Goal: Task Accomplishment & Management: Complete application form

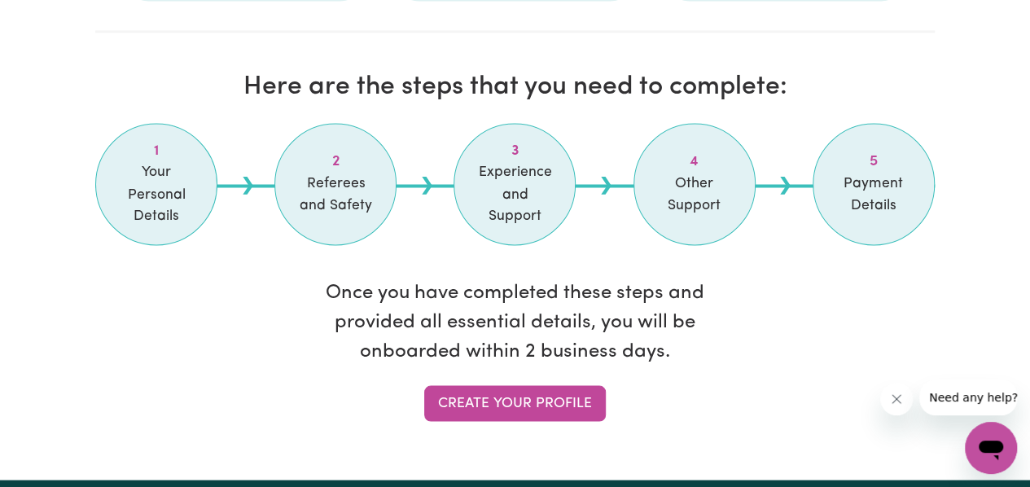
scroll to position [1355, 0]
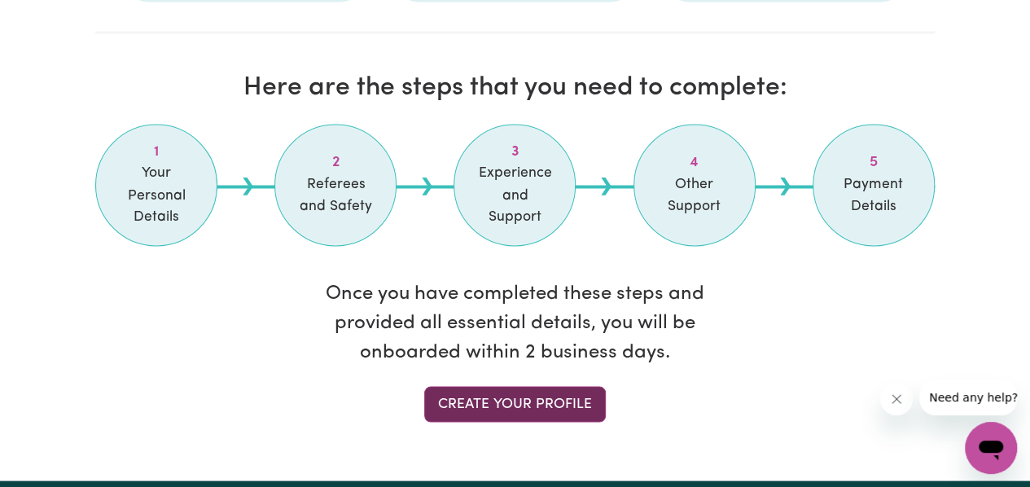
click at [452, 393] on link "Create your profile" at bounding box center [514, 404] width 181 height 36
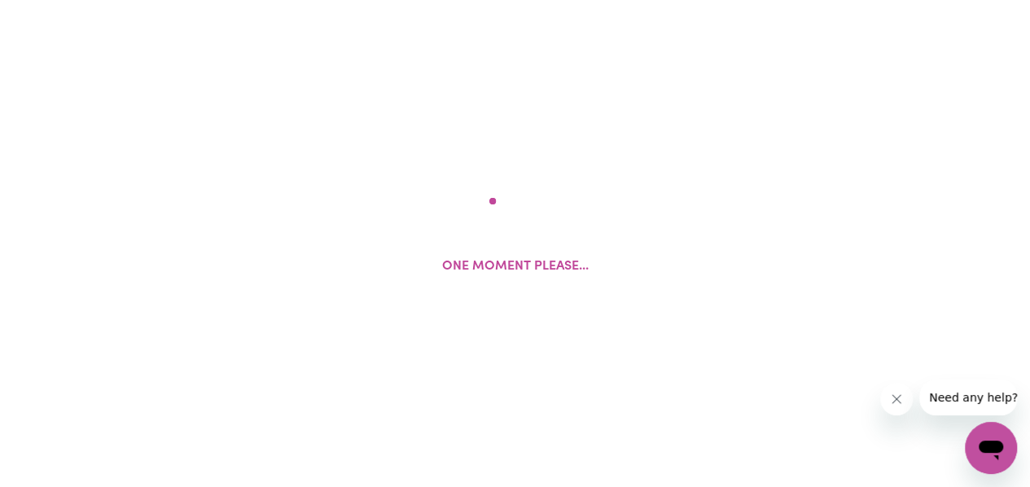
select select "Student Visa"
select select "Studying a healthcare related degree or qualification"
select select "37"
select select "42"
select select "45"
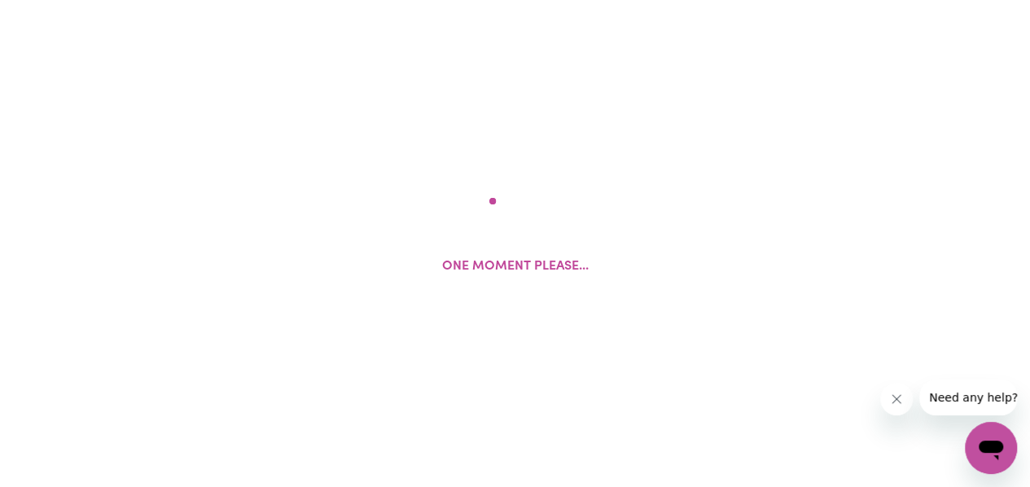
select select "74"
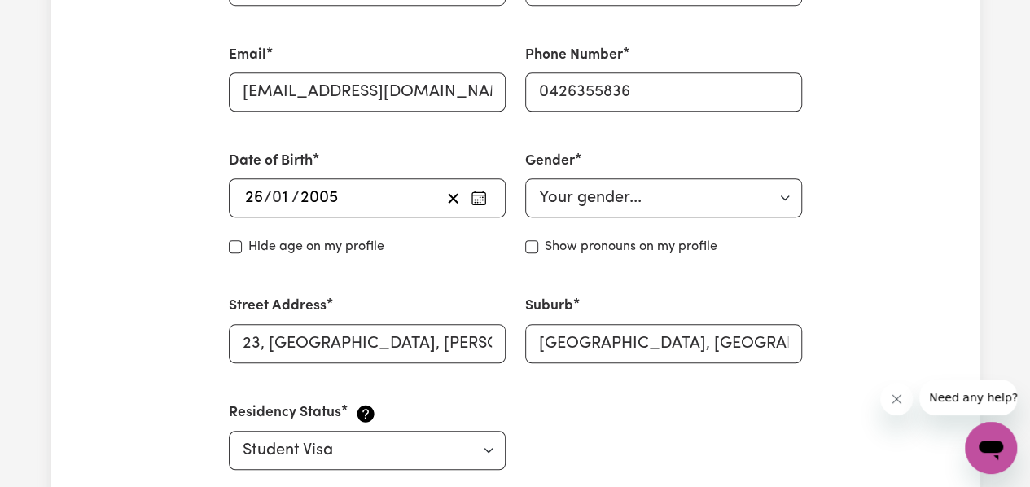
scroll to position [584, 0]
click at [752, 208] on select "Your gender... [DEMOGRAPHIC_DATA] [DEMOGRAPHIC_DATA] [DEMOGRAPHIC_DATA] Other P…" at bounding box center [663, 196] width 277 height 39
select select "[DEMOGRAPHIC_DATA]"
click at [525, 177] on select "Your gender... [DEMOGRAPHIC_DATA] [DEMOGRAPHIC_DATA] [DEMOGRAPHIC_DATA] Other P…" at bounding box center [663, 196] width 277 height 39
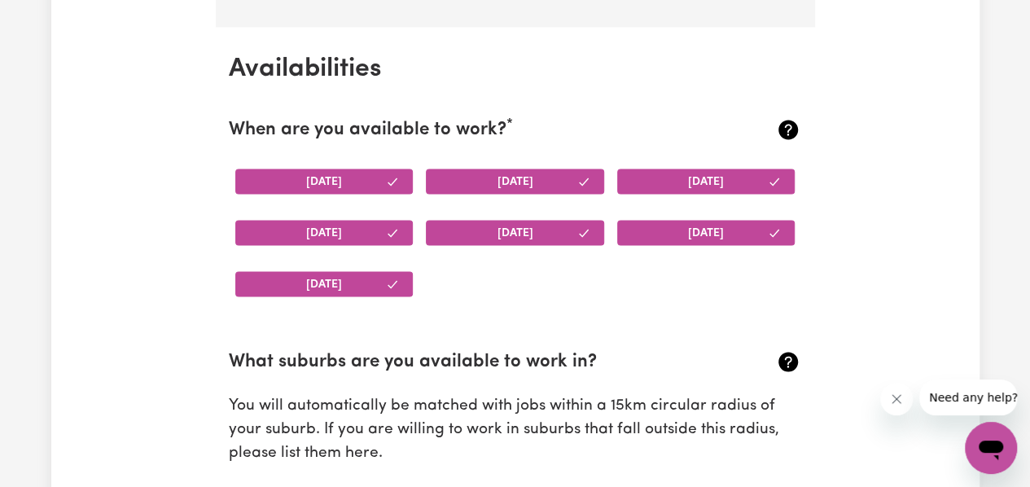
scroll to position [1499, 0]
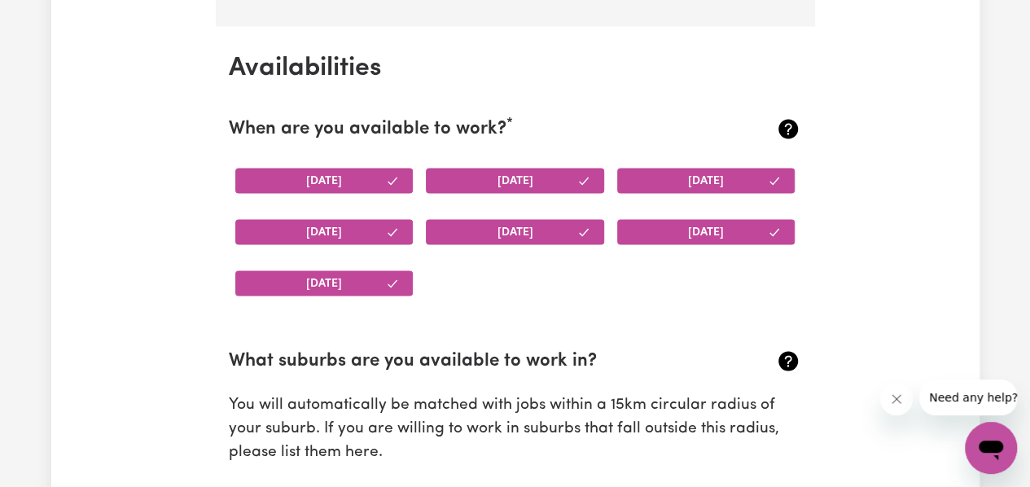
click at [689, 226] on button "[DATE]" at bounding box center [706, 231] width 178 height 25
click at [553, 227] on button "[DATE]" at bounding box center [515, 231] width 178 height 25
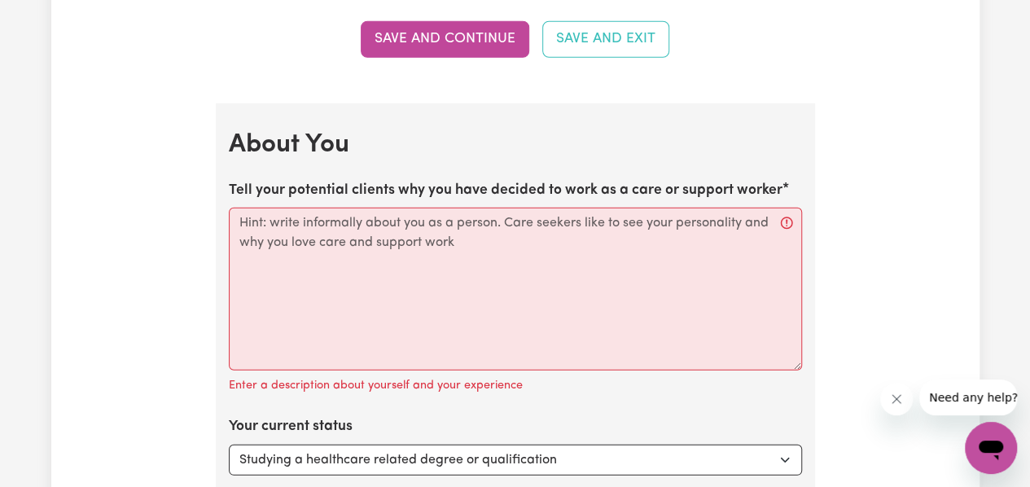
scroll to position [2198, 0]
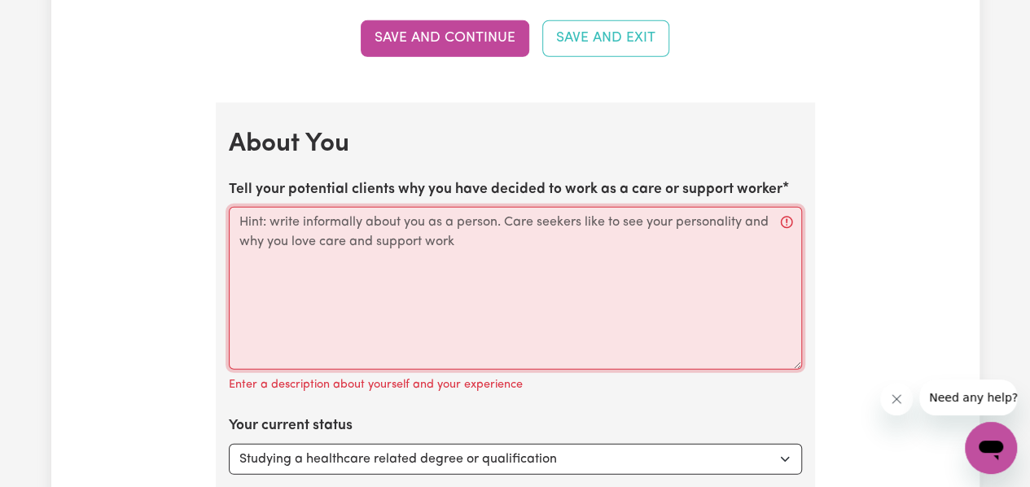
click at [313, 225] on textarea "Tell your potential clients why you have decided to work as a care or support w…" at bounding box center [515, 288] width 573 height 163
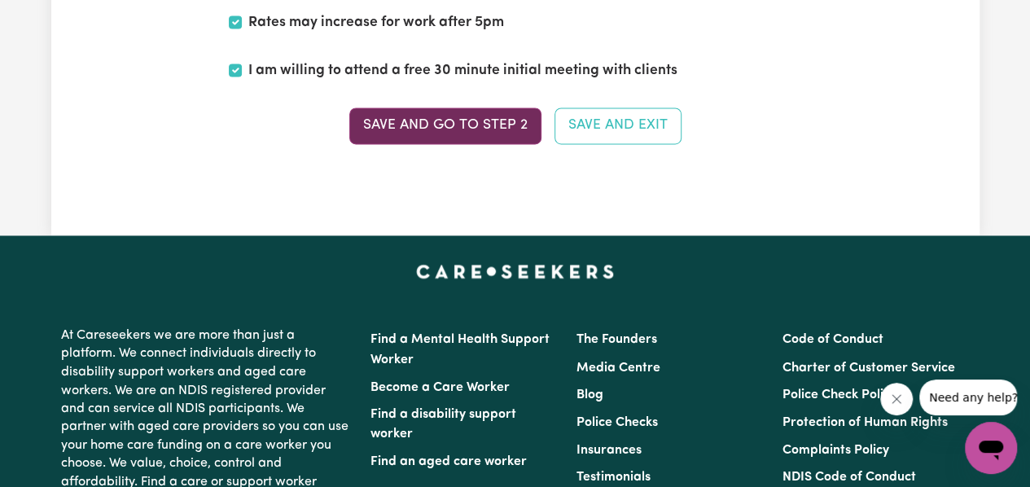
type textarea "I am a second year nursing student and I love to help people with their daily n…"
click at [405, 109] on button "Save and go to Step 2" at bounding box center [445, 125] width 192 height 36
select select "null"
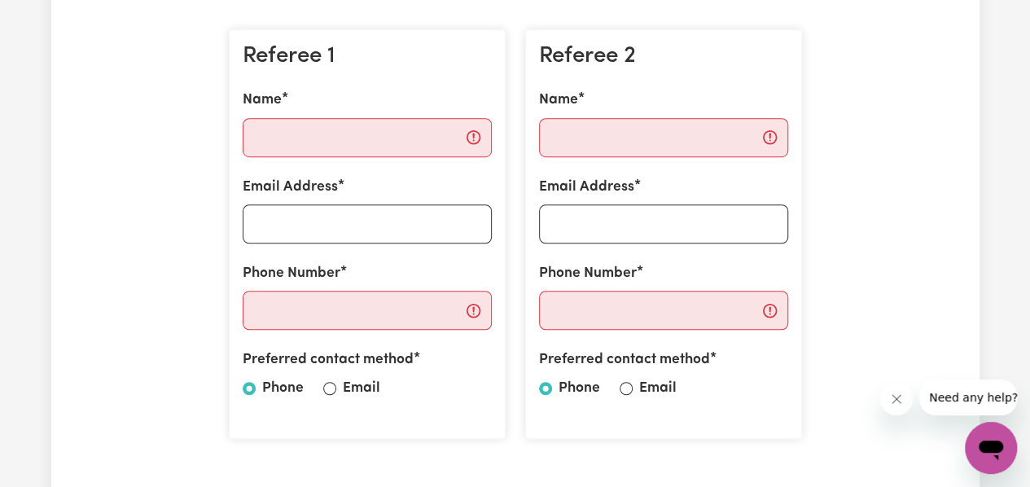
scroll to position [464, 0]
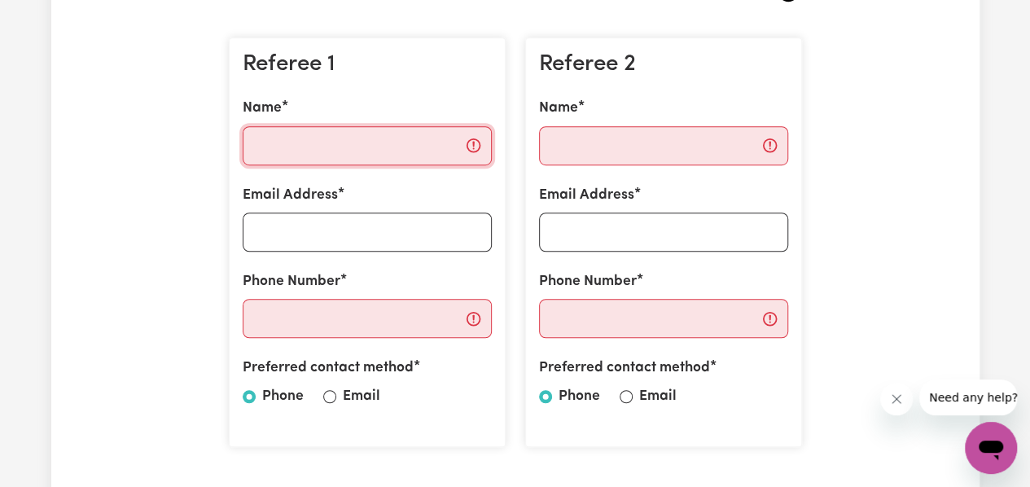
click at [391, 137] on input "Name" at bounding box center [367, 145] width 249 height 39
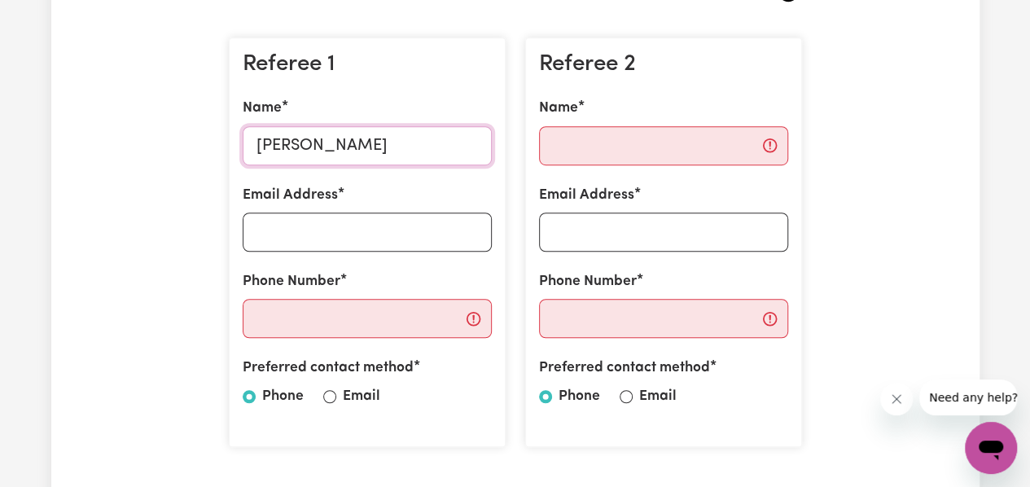
type input "[PERSON_NAME]"
click at [360, 235] on input "Email Address" at bounding box center [367, 231] width 249 height 39
type input "R"
type input "[PERSON_NAME][EMAIL_ADDRESS][PERSON_NAME][DOMAIN_NAME]"
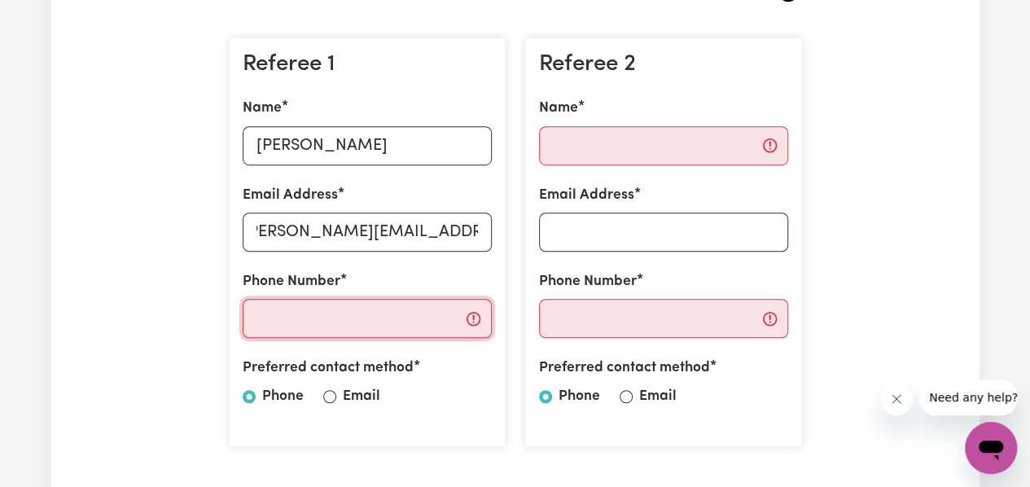
scroll to position [0, 0]
click at [327, 328] on input "Phone Number" at bounding box center [367, 318] width 249 height 39
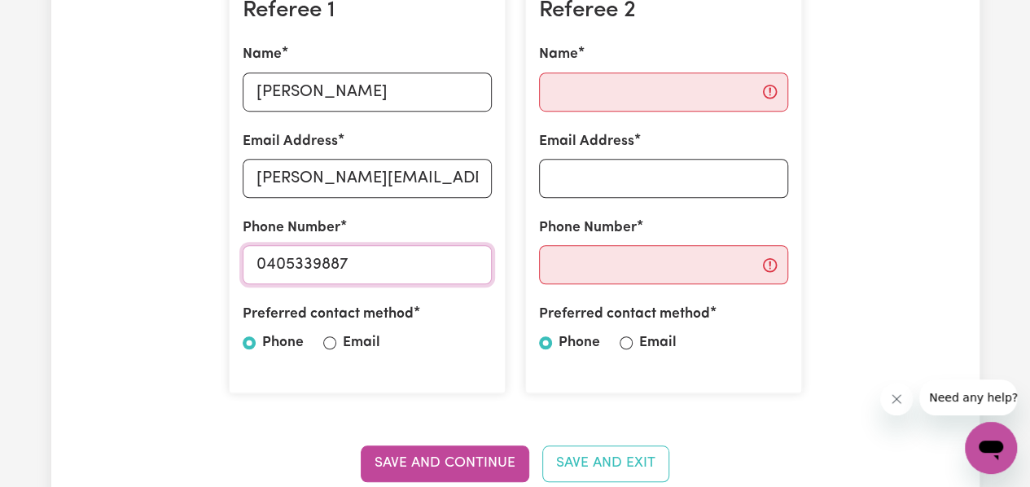
scroll to position [536, 0]
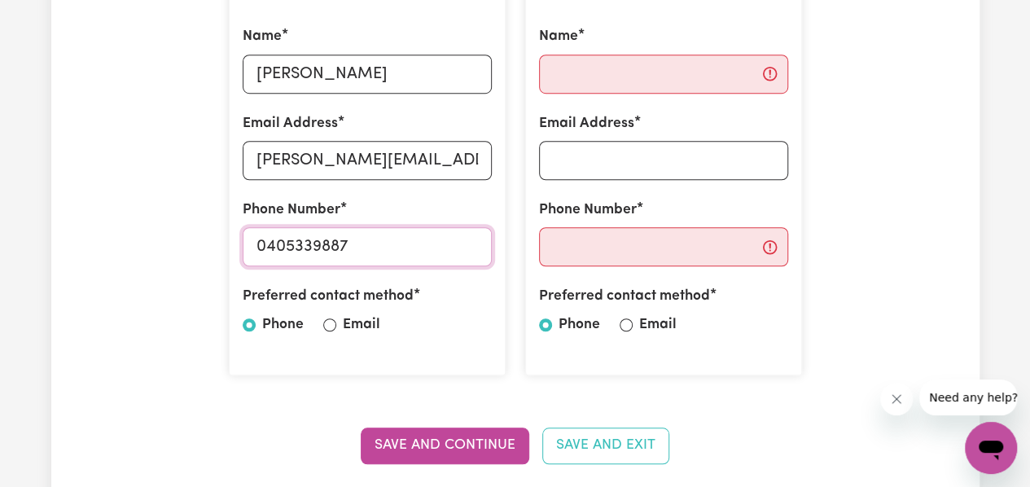
type input "0405339887"
click at [330, 331] on input "Email" at bounding box center [329, 324] width 13 height 13
radio input "true"
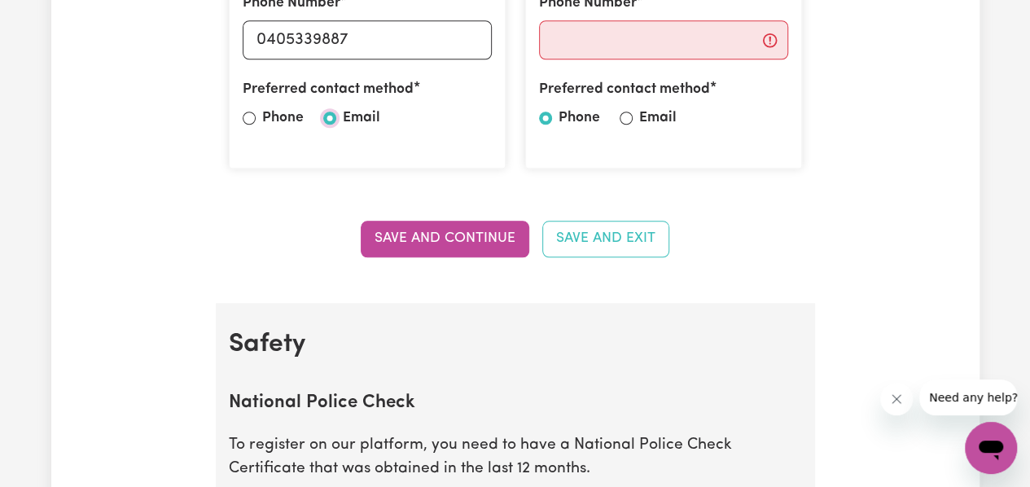
scroll to position [794, 0]
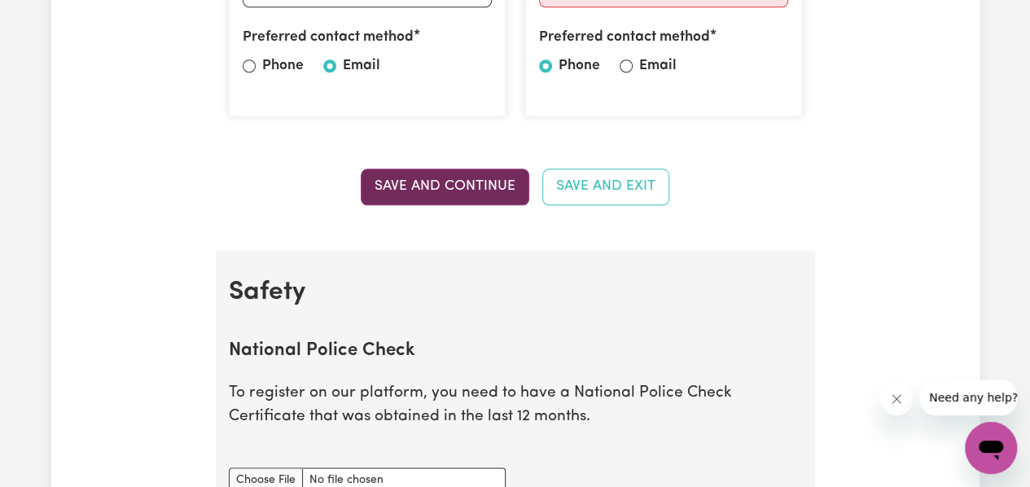
click at [427, 173] on button "Save and Continue" at bounding box center [445, 186] width 168 height 36
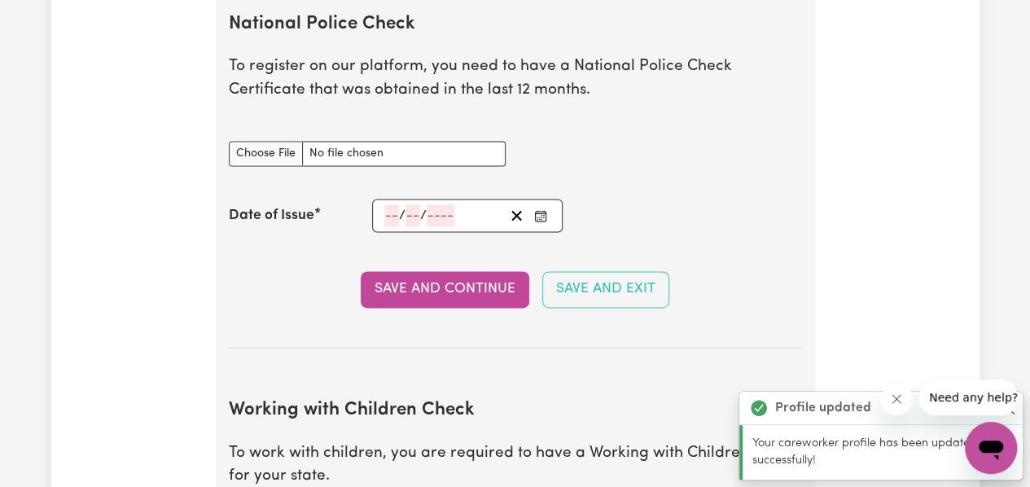
scroll to position [1121, 0]
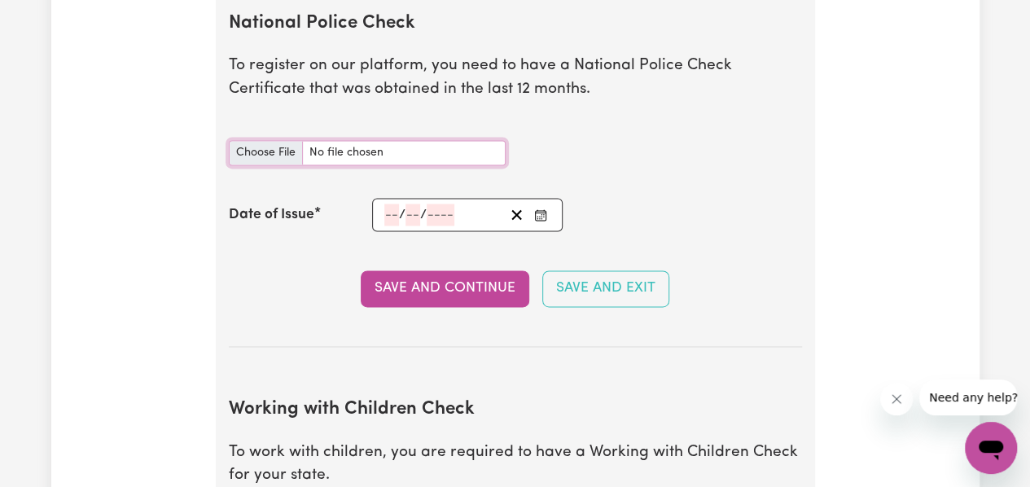
click at [255, 155] on input "National Police Check document" at bounding box center [367, 152] width 277 height 25
type input "C:\fakepath\National Police Check.pdf"
click at [544, 210] on rect "Enter the Date of Issue of your National Police Check" at bounding box center [541, 215] width 11 height 10
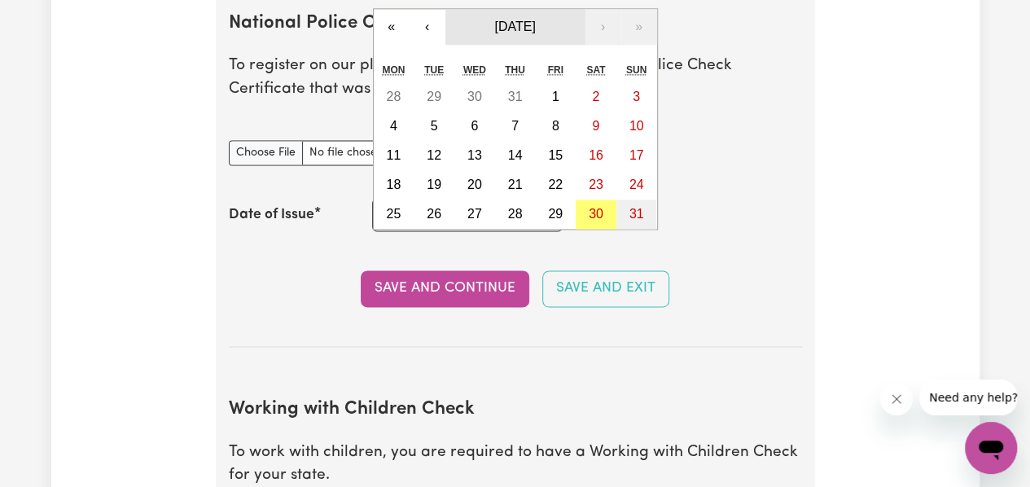
click at [529, 30] on span "[DATE]" at bounding box center [514, 27] width 41 height 14
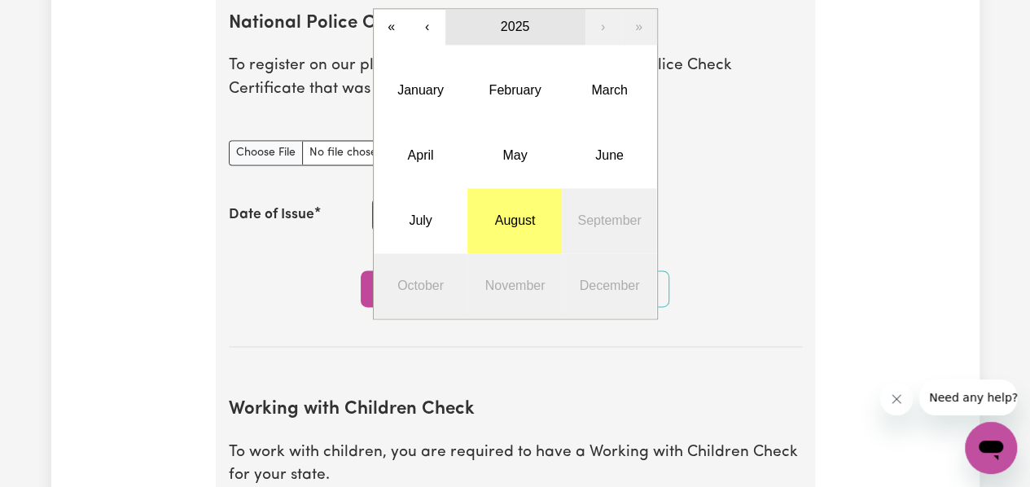
click at [505, 28] on span "2025" at bounding box center [515, 27] width 29 height 14
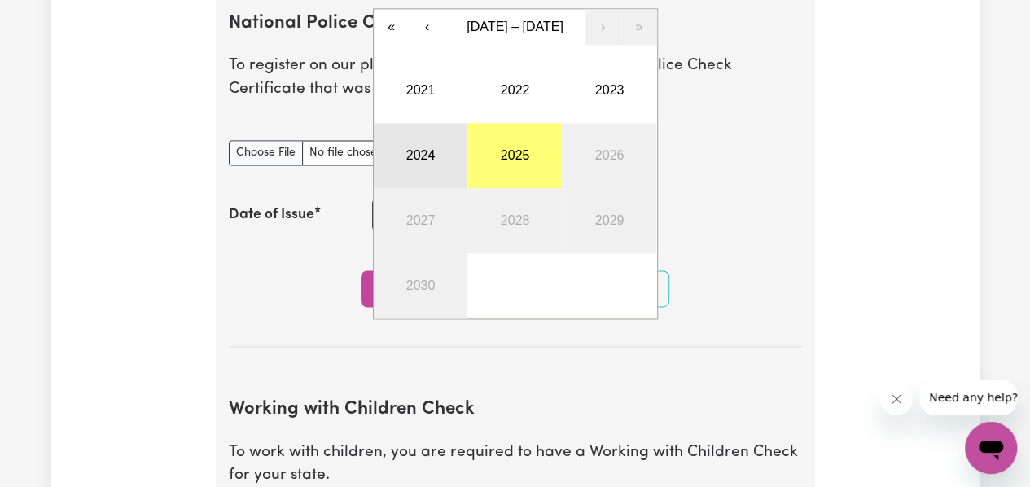
click at [424, 147] on button "2024" at bounding box center [421, 155] width 94 height 65
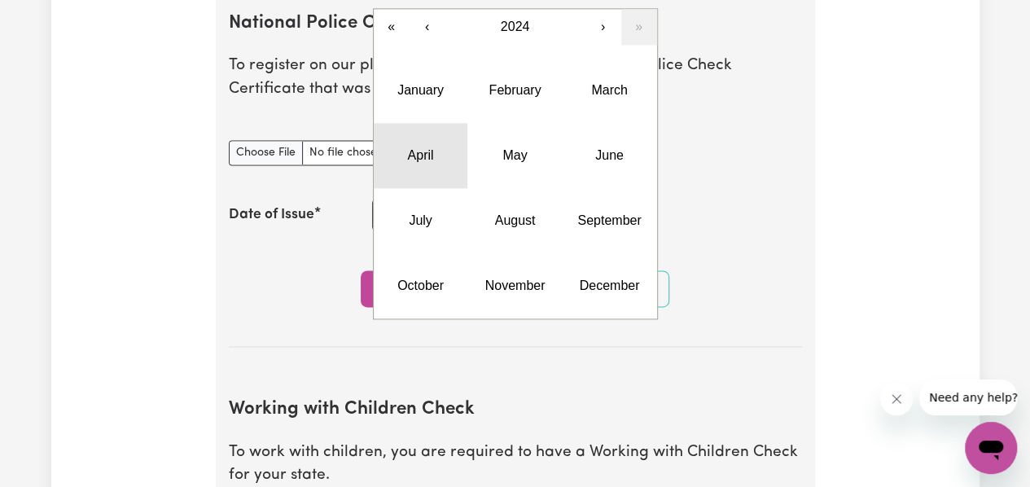
click at [418, 164] on button "April" at bounding box center [421, 155] width 94 height 65
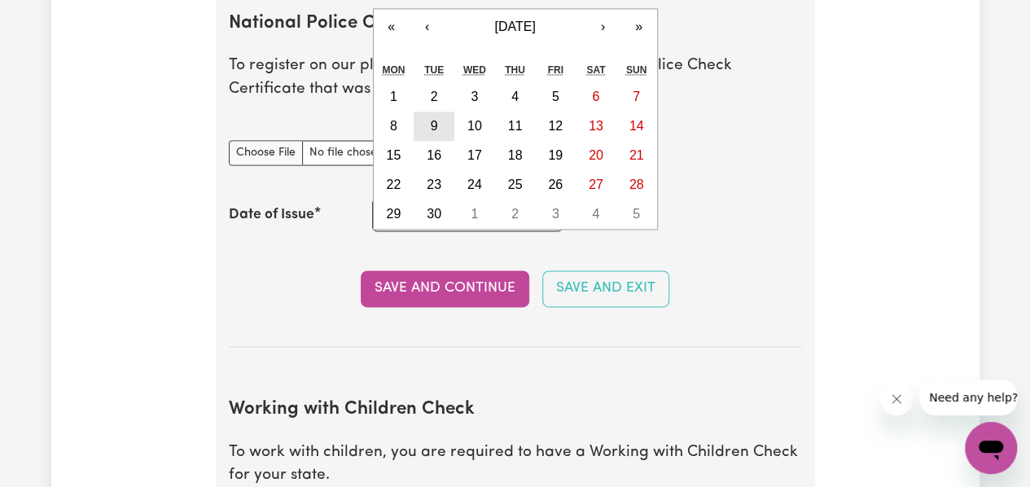
click at [435, 126] on abbr "9" at bounding box center [434, 126] width 7 height 14
type input "[DATE]"
type input "9"
type input "4"
type input "2024"
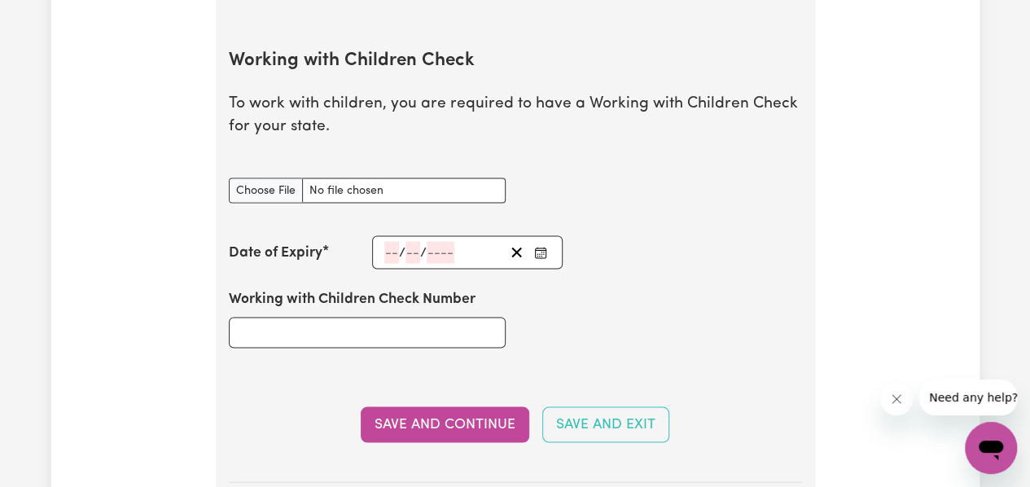
scroll to position [1496, 0]
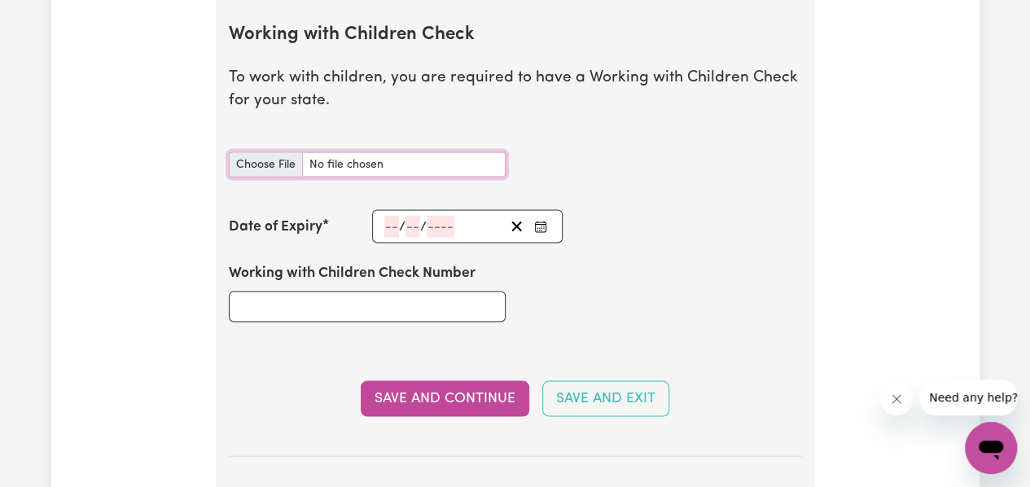
click at [256, 172] on input "Working with Children Check document" at bounding box center [367, 163] width 277 height 25
type input "C:\fakepath\Working with Children Check.pdf"
click at [549, 224] on button "Enter the Date of Expiry of your Working with Children Check" at bounding box center [540, 226] width 23 height 22
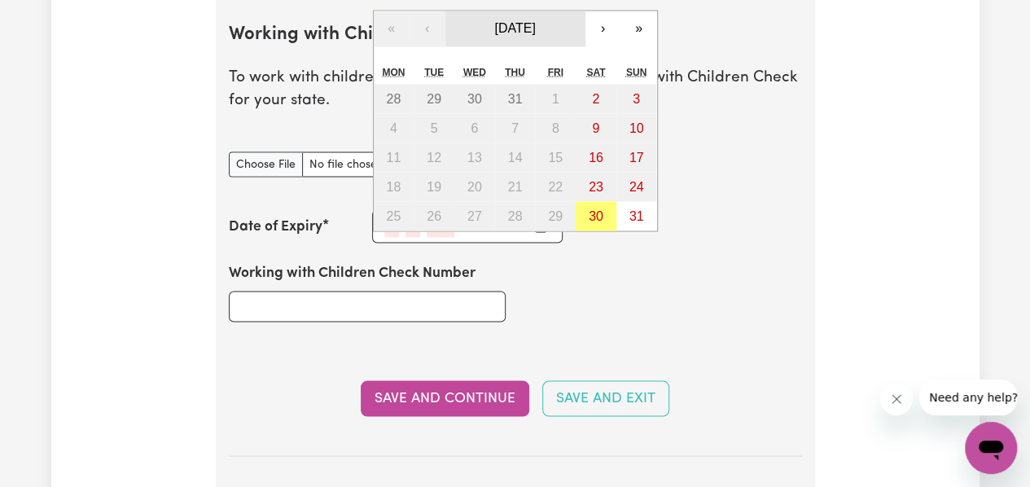
click at [562, 27] on button "[DATE]" at bounding box center [515, 29] width 140 height 36
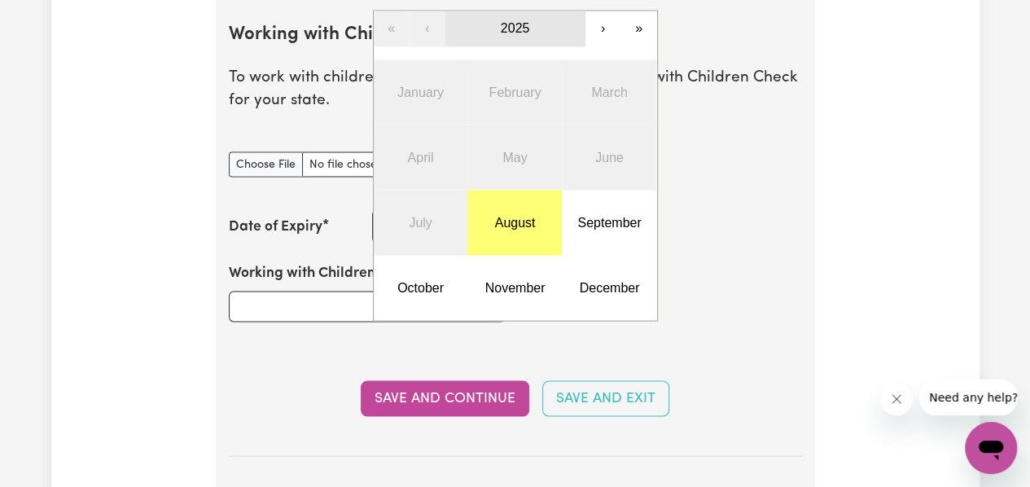
click at [553, 33] on button "2025" at bounding box center [515, 29] width 140 height 36
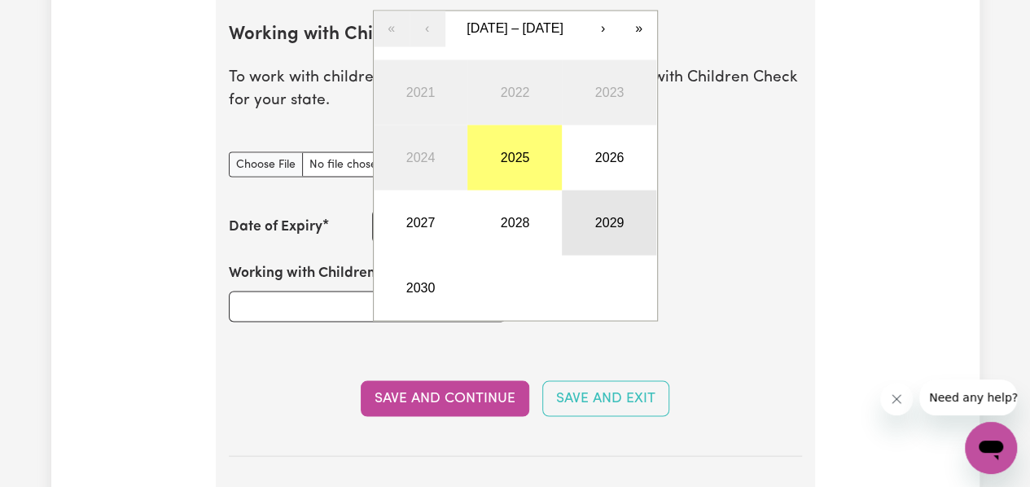
click at [597, 222] on button "2029" at bounding box center [609, 222] width 94 height 65
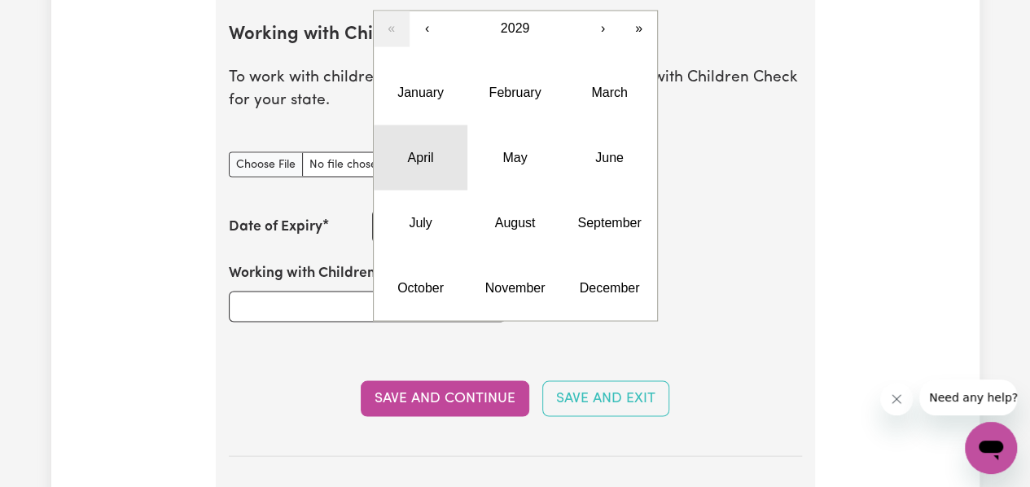
click at [427, 153] on abbr "April" at bounding box center [420, 157] width 26 height 14
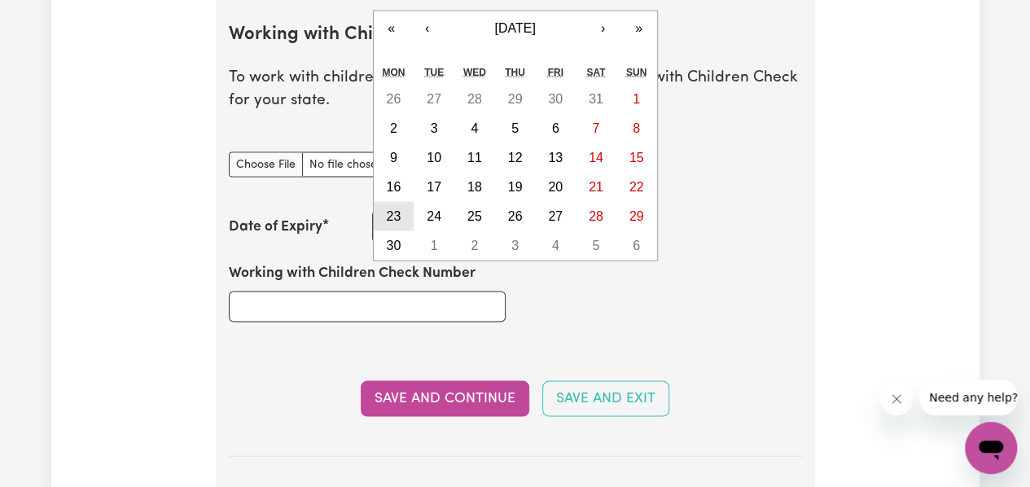
click at [399, 208] on abbr "23" at bounding box center [393, 215] width 15 height 14
type input "[DATE]"
type input "23"
type input "4"
type input "2029"
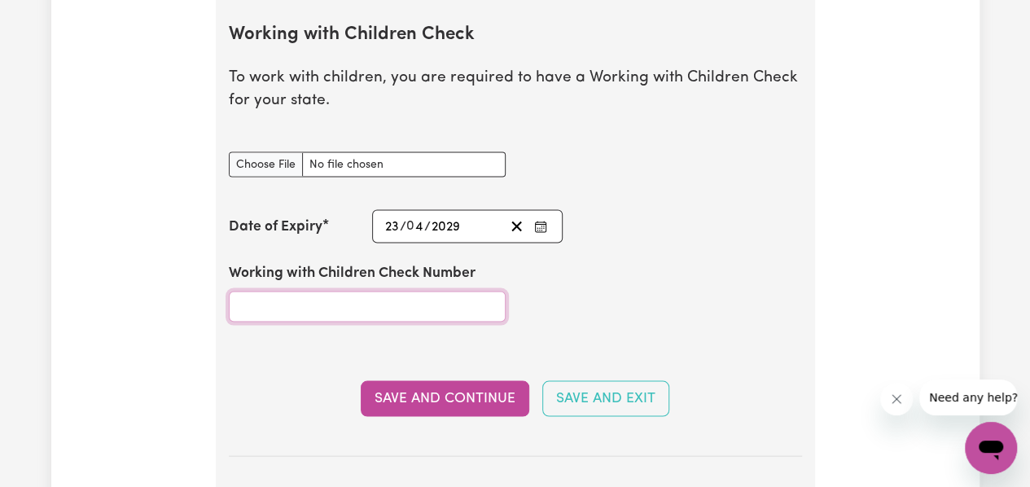
click at [390, 305] on input "Working with Children Check Number" at bounding box center [367, 306] width 277 height 31
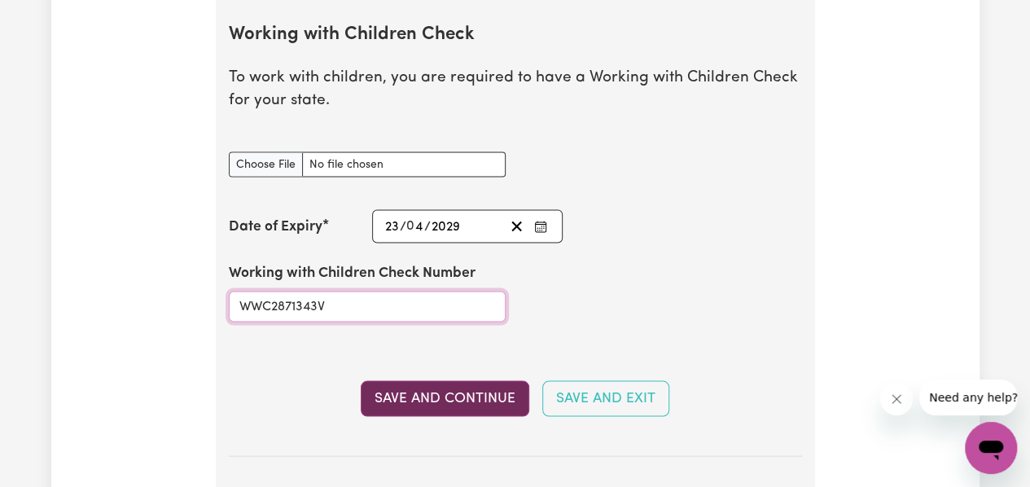
type input "WWC2871343V"
click at [439, 400] on button "Save and Continue" at bounding box center [445, 398] width 168 height 36
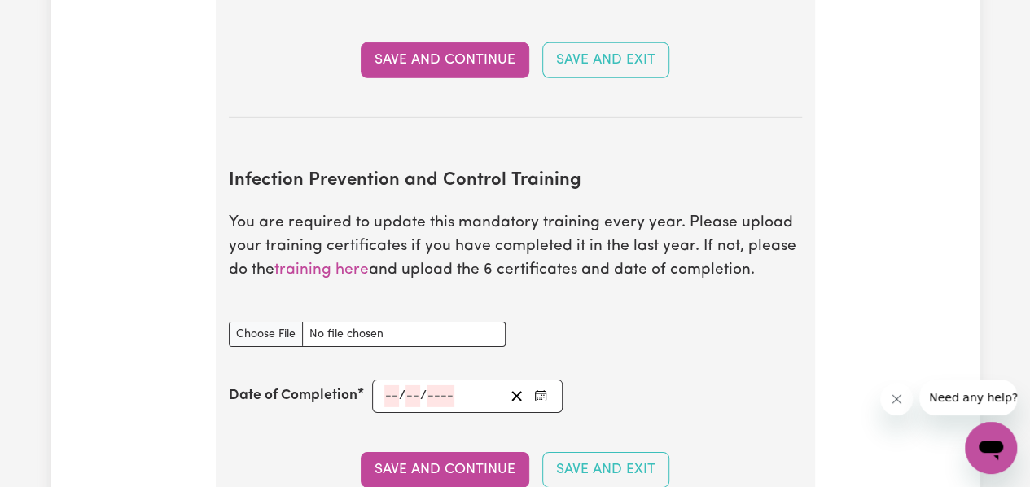
scroll to position [2451, 0]
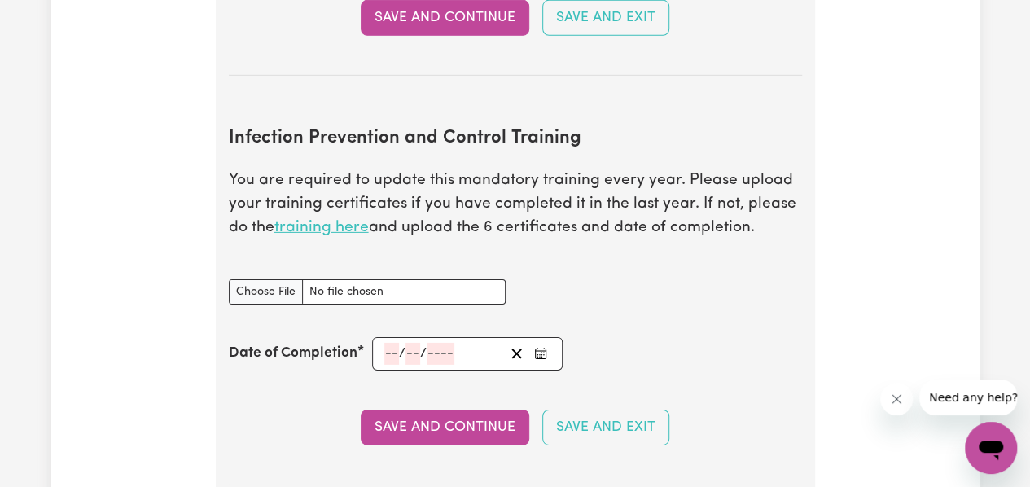
click at [335, 222] on link "training here" at bounding box center [321, 227] width 94 height 15
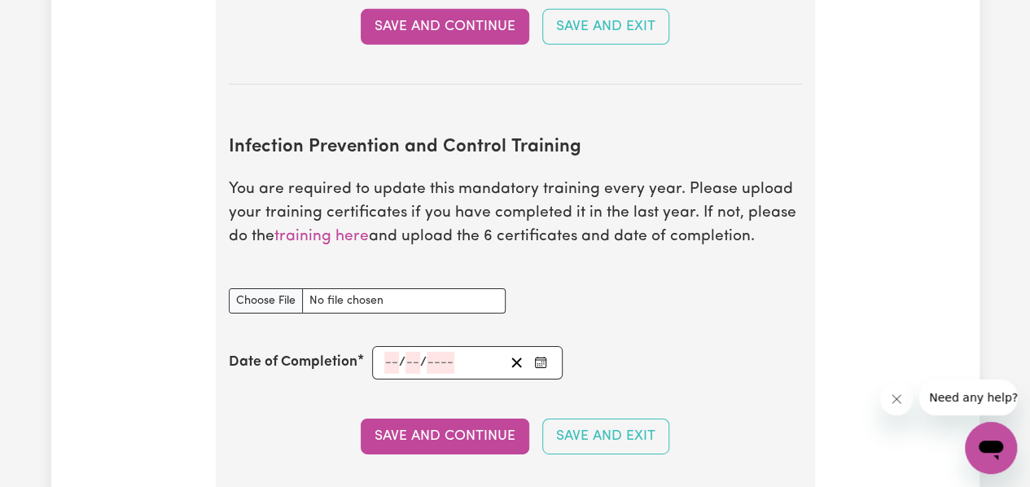
scroll to position [2442, 0]
